Goal: Check status

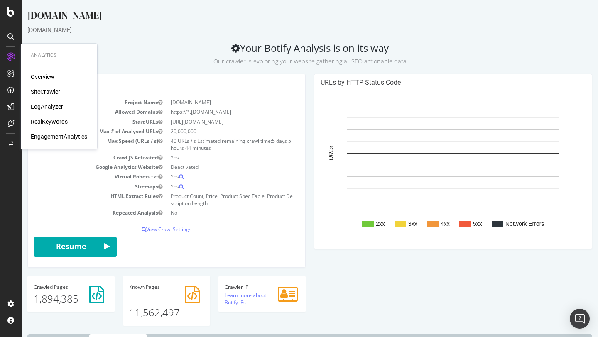
click at [79, 200] on td "HTML Extract Rules" at bounding box center [100, 199] width 132 height 17
click at [125, 32] on div "[DOMAIN_NAME]" at bounding box center [309, 30] width 564 height 8
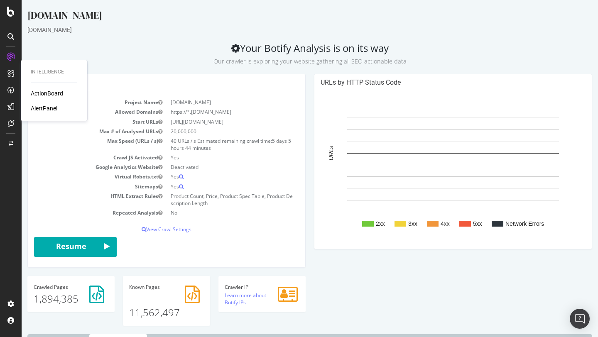
click at [34, 93] on div "ActionBoard" at bounding box center [47, 93] width 32 height 8
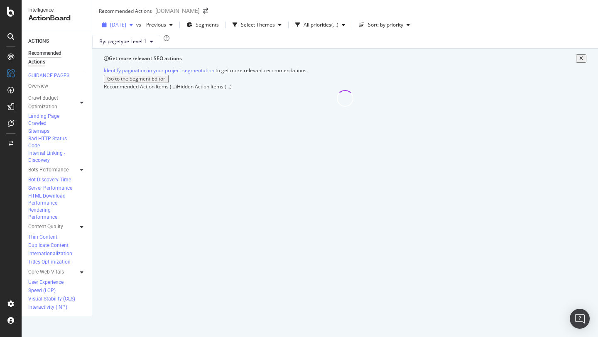
click at [126, 28] on span "[DATE]" at bounding box center [118, 24] width 16 height 7
click at [154, 107] on div at bounding box center [345, 98] width 482 height 17
